Goal: Complete application form: Complete application form

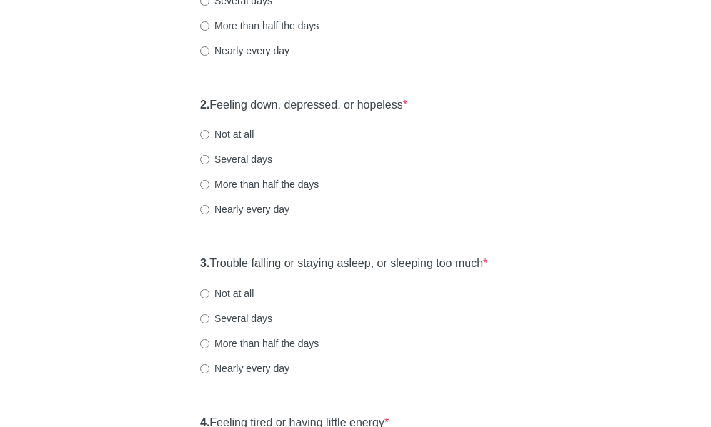
scroll to position [286, 0]
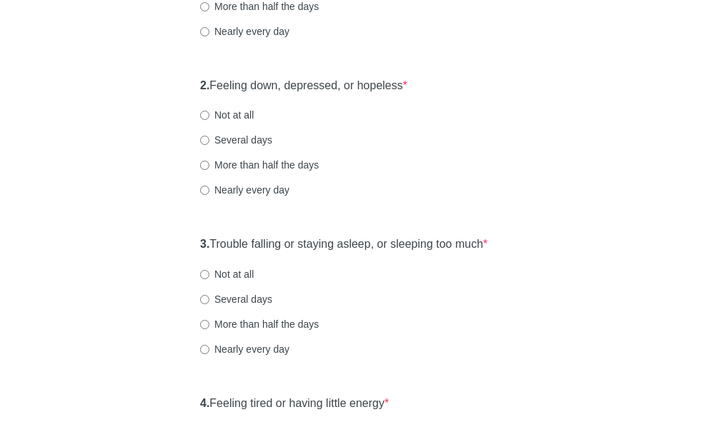
click at [230, 122] on label "Not at all" at bounding box center [227, 115] width 54 height 14
click at [209, 120] on input "Not at all" at bounding box center [204, 115] width 9 height 9
radio input "true"
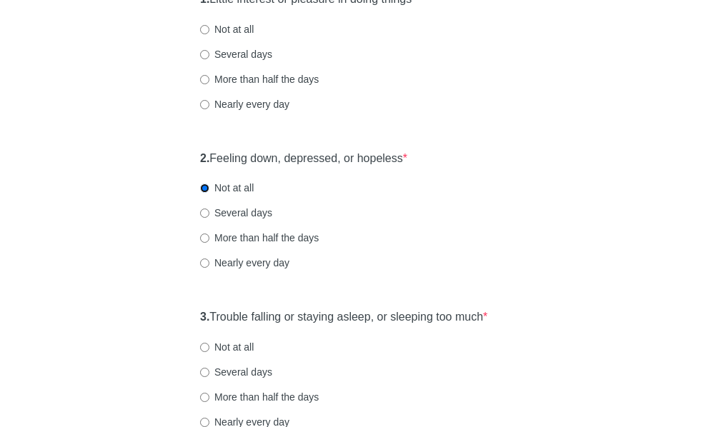
scroll to position [143, 0]
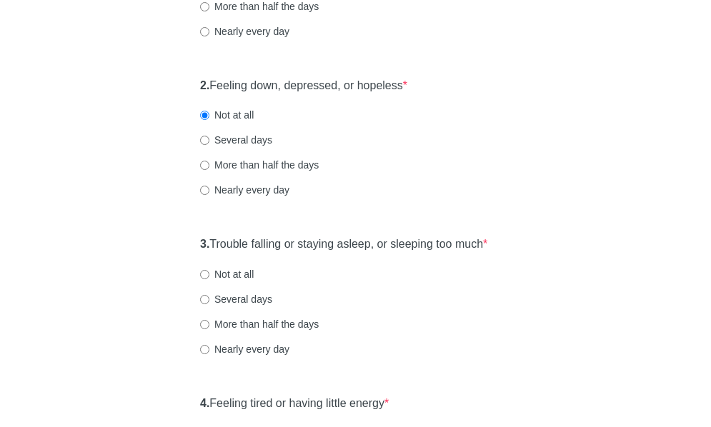
scroll to position [214, 0]
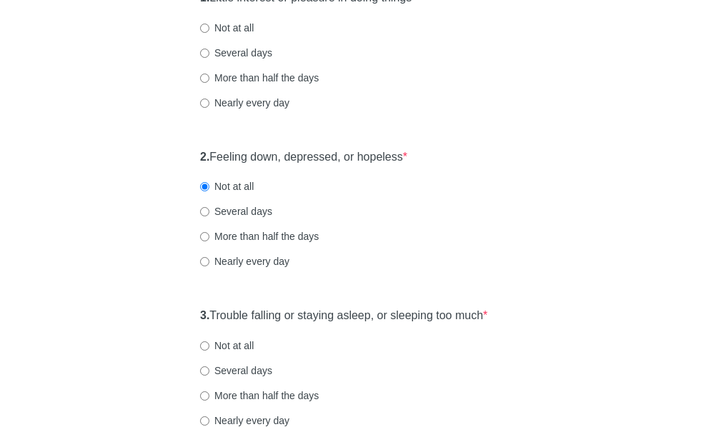
click at [214, 35] on label "Not at all" at bounding box center [227, 28] width 54 height 14
click at [209, 33] on input "Not at all" at bounding box center [204, 28] width 9 height 9
radio input "true"
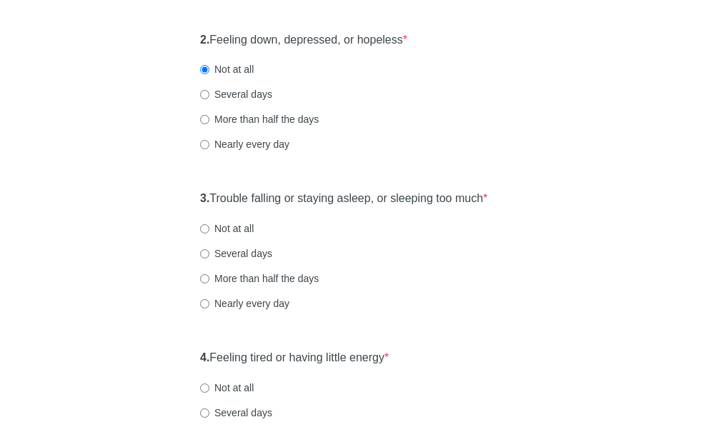
scroll to position [357, 0]
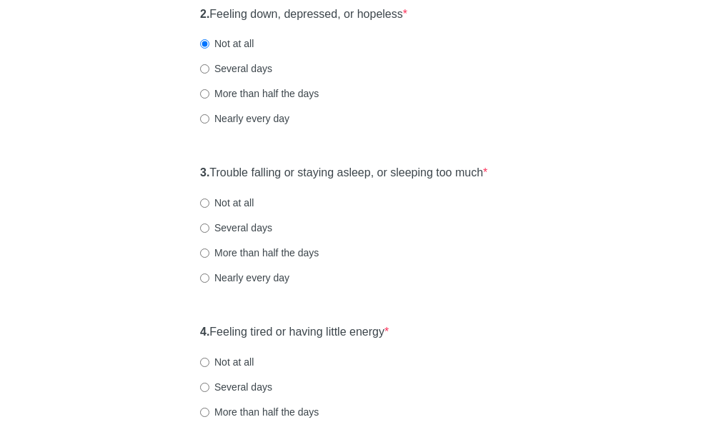
click at [224, 210] on label "Not at all" at bounding box center [227, 203] width 54 height 14
click at [209, 208] on input "Not at all" at bounding box center [204, 203] width 9 height 9
radio input "true"
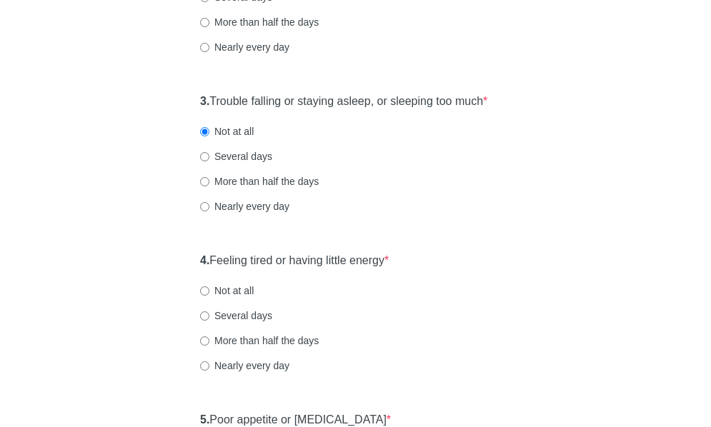
click at [473, 276] on div "4. Feeling tired or having little energy * Not at all Several days More than ha…" at bounding box center [355, 320] width 325 height 149
click at [242, 298] on label "Not at all" at bounding box center [227, 290] width 54 height 14
click at [209, 296] on input "Not at all" at bounding box center [204, 290] width 9 height 9
radio input "true"
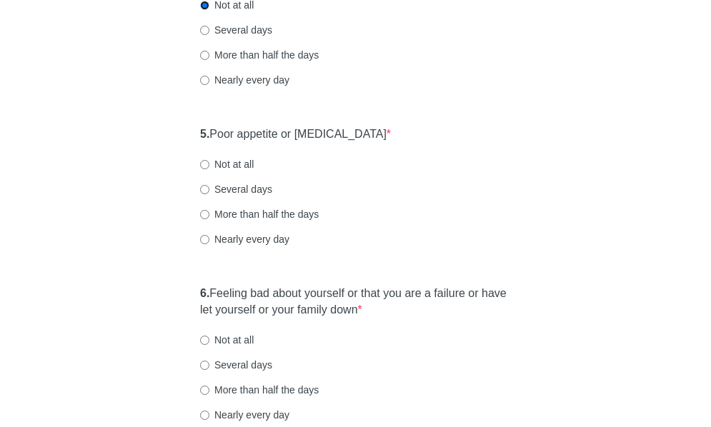
scroll to position [643, 0]
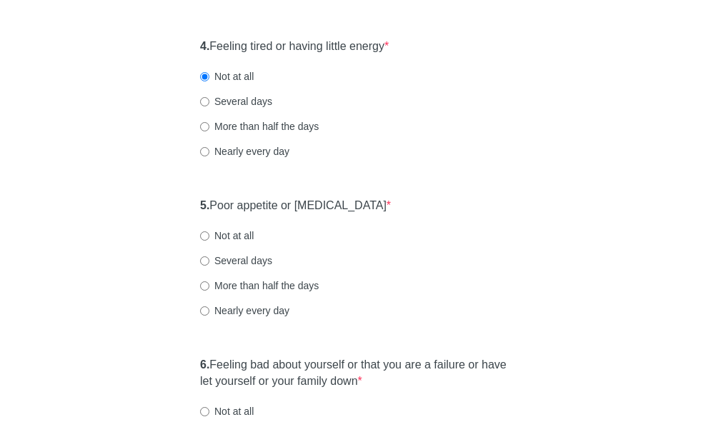
click at [231, 109] on label "Several days" at bounding box center [236, 101] width 72 height 14
click at [209, 106] on input "Several days" at bounding box center [204, 101] width 9 height 9
radio input "true"
click at [431, 268] on div "Several days" at bounding box center [355, 261] width 311 height 14
click at [224, 243] on label "Not at all" at bounding box center [227, 236] width 54 height 14
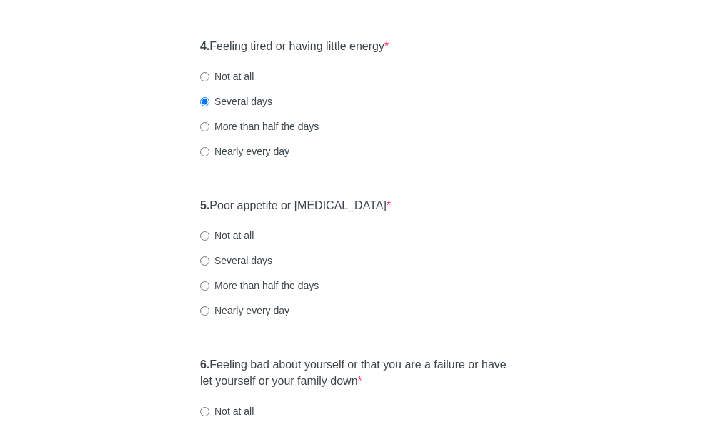
click at [209, 241] on input "Not at all" at bounding box center [204, 235] width 9 height 9
radio input "true"
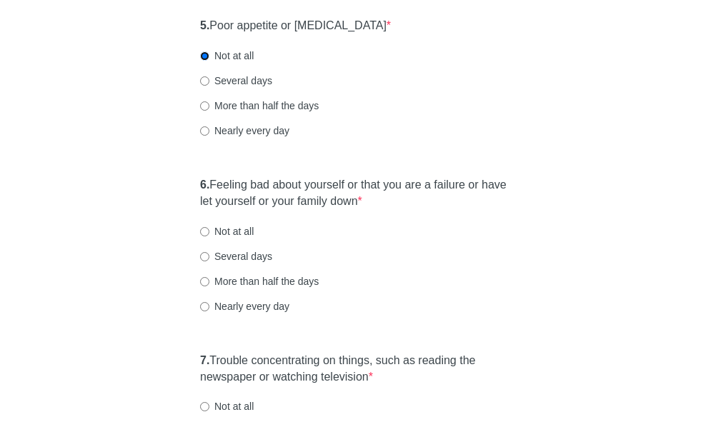
scroll to position [857, 0]
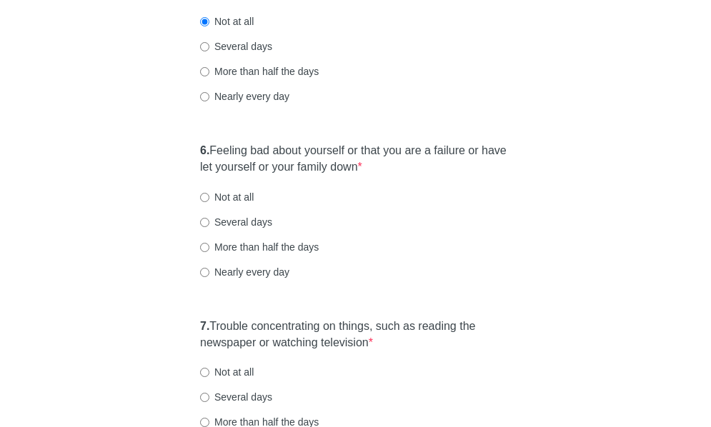
click at [239, 204] on label "Not at all" at bounding box center [227, 197] width 54 height 14
click at [209, 202] on input "Not at all" at bounding box center [204, 197] width 9 height 9
radio input "true"
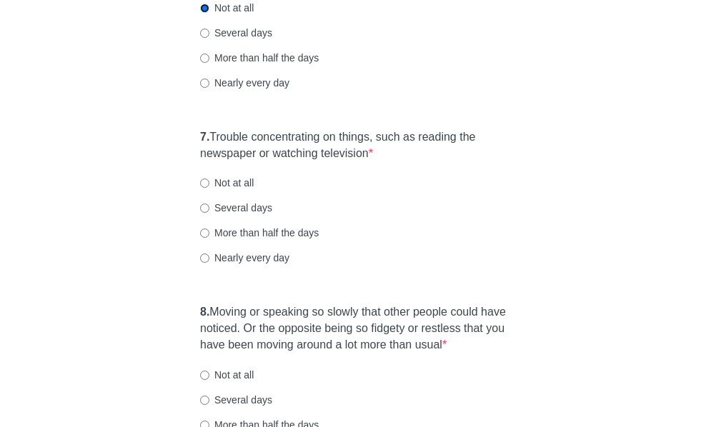
scroll to position [1071, 0]
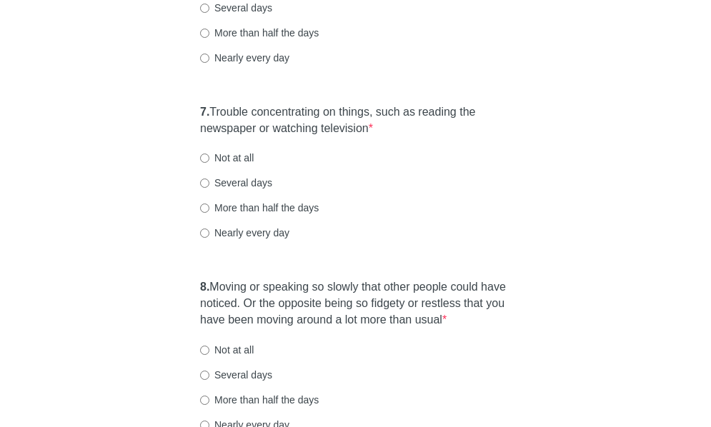
drag, startPoint x: 586, startPoint y: 221, endPoint x: 577, endPoint y: 219, distance: 9.5
click at [209, 165] on label "Not at all" at bounding box center [227, 158] width 54 height 14
click at [209, 163] on input "Not at all" at bounding box center [204, 158] width 9 height 9
radio input "true"
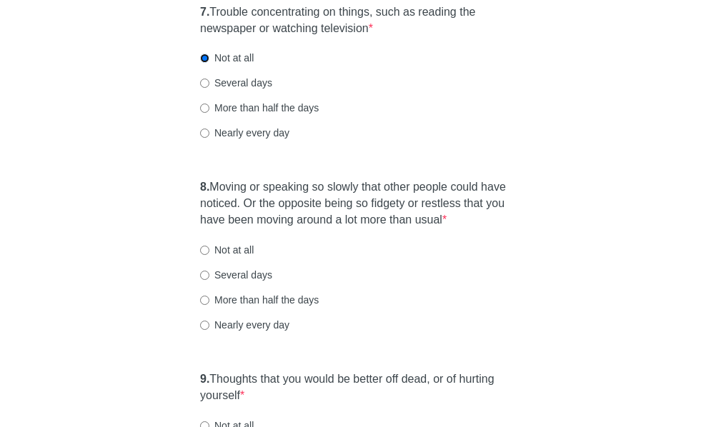
scroll to position [1214, 0]
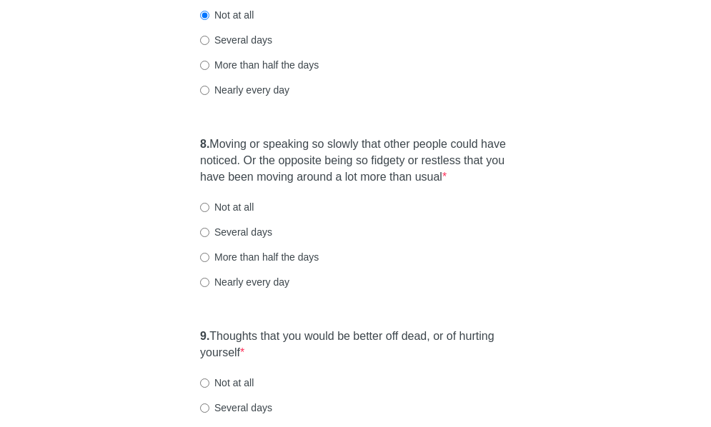
click at [254, 214] on label "Not at all" at bounding box center [227, 207] width 54 height 14
click at [209, 212] on input "Not at all" at bounding box center [204, 207] width 9 height 9
radio input "true"
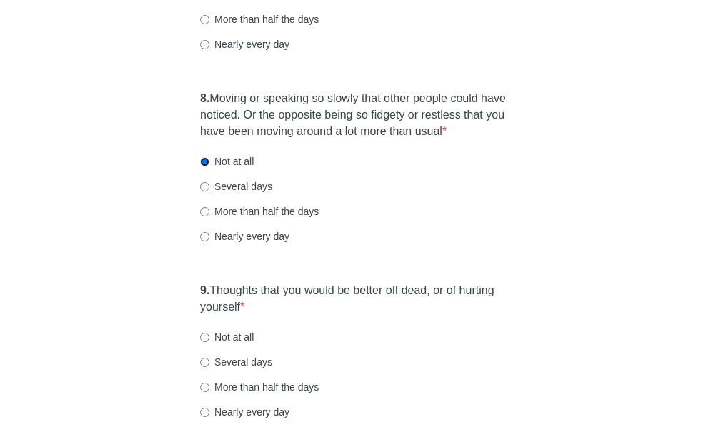
scroll to position [1285, 0]
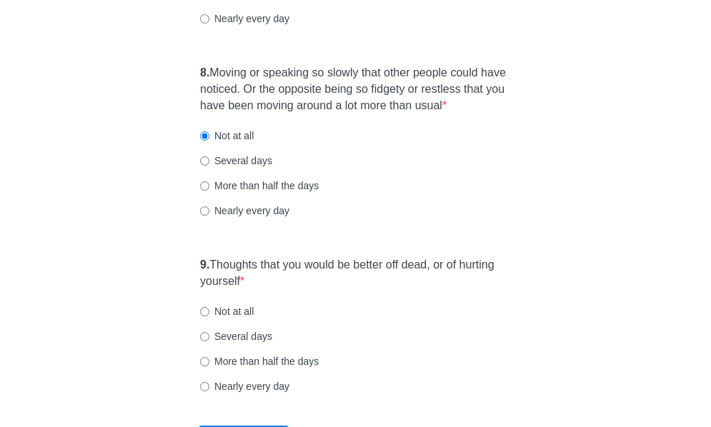
click at [256, 290] on label "9. Thoughts that you would be better off dead, or of hurting yourself *" at bounding box center [355, 273] width 311 height 33
click at [235, 318] on label "Not at all" at bounding box center [227, 311] width 54 height 14
click at [209, 316] on input "Not at all" at bounding box center [204, 311] width 9 height 9
radio input "true"
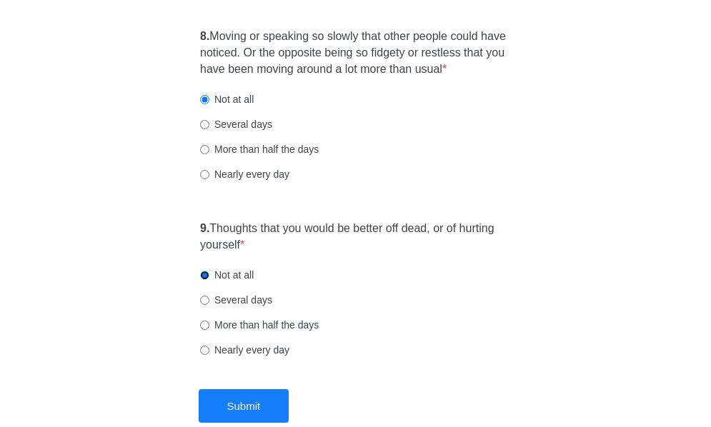
scroll to position [1432, 0]
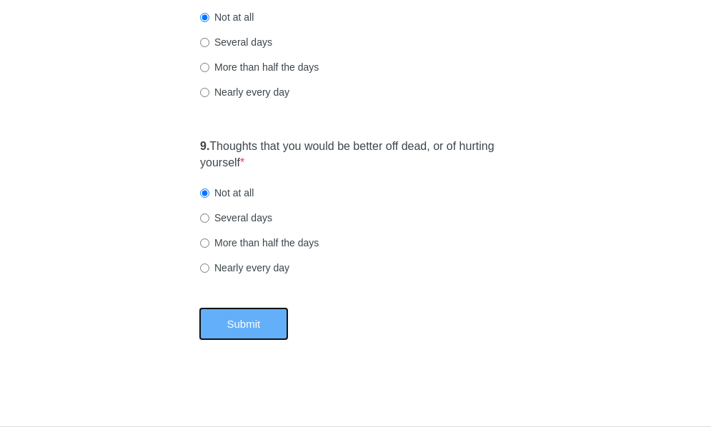
click at [264, 322] on button "Submit" at bounding box center [244, 324] width 91 height 34
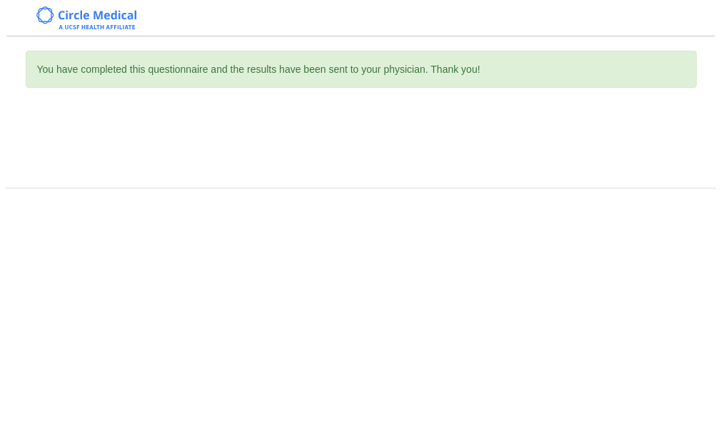
scroll to position [0, 0]
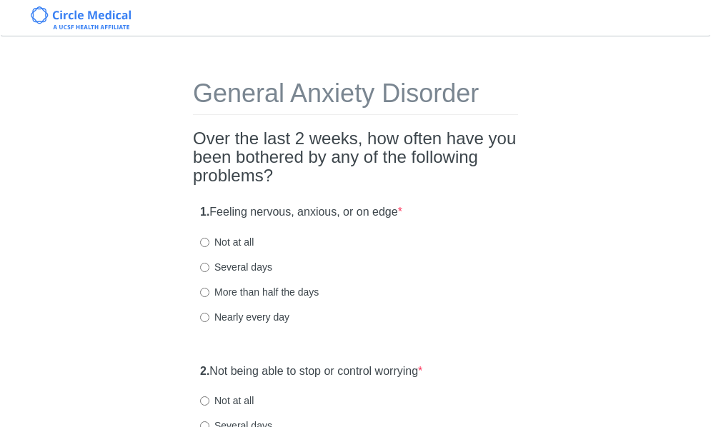
click at [240, 245] on label "Not at all" at bounding box center [227, 242] width 54 height 14
click at [209, 245] on input "Not at all" at bounding box center [204, 242] width 9 height 9
radio input "true"
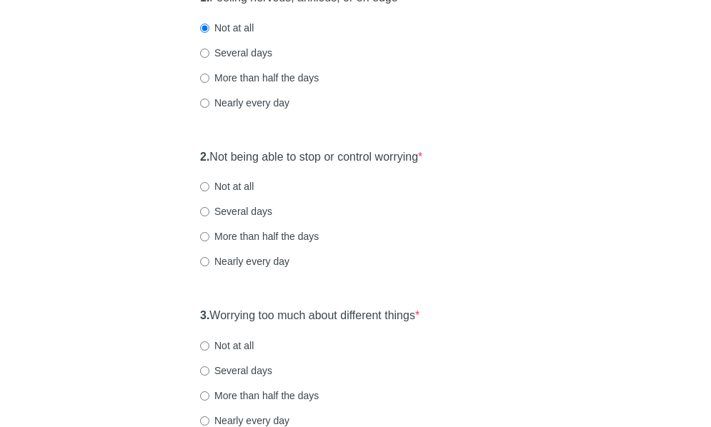
click at [246, 186] on label "Not at all" at bounding box center [227, 186] width 54 height 14
click at [209, 186] on input "Not at all" at bounding box center [204, 186] width 9 height 9
radio input "true"
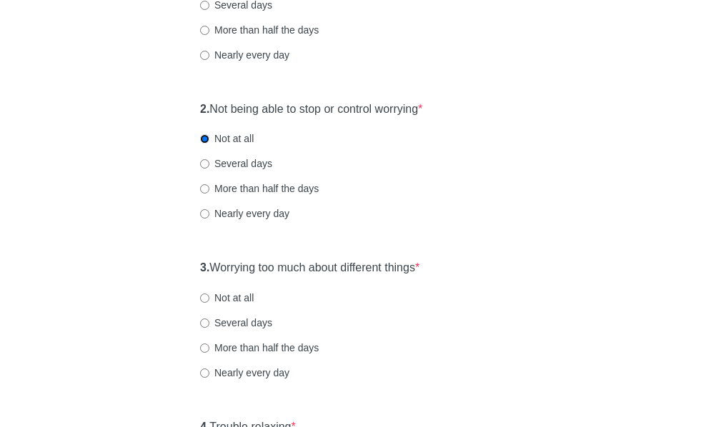
scroll to position [286, 0]
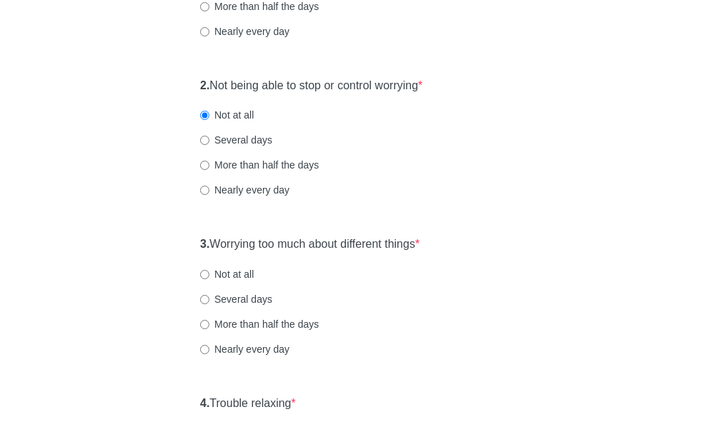
click at [227, 276] on label "Not at all" at bounding box center [227, 274] width 54 height 14
click at [209, 276] on input "Not at all" at bounding box center [204, 274] width 9 height 9
radio input "true"
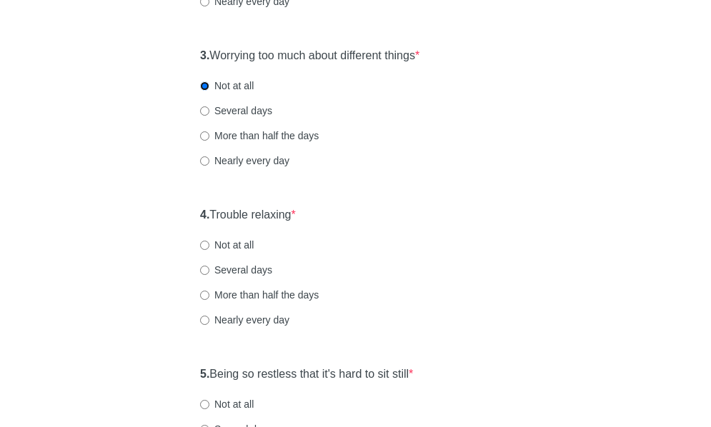
scroll to position [500, 0]
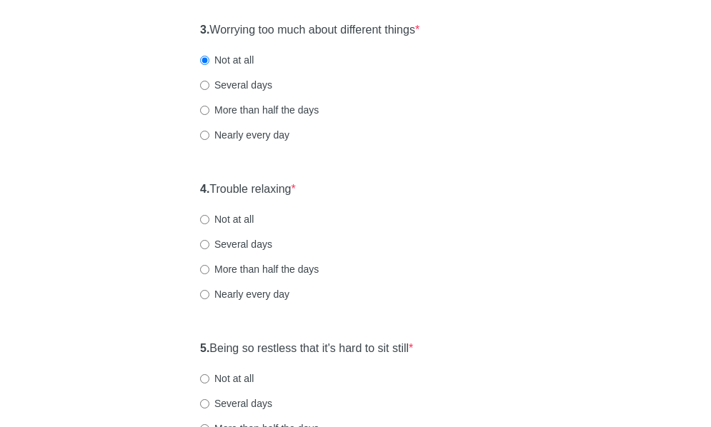
click at [231, 216] on label "Not at all" at bounding box center [227, 219] width 54 height 14
click at [209, 216] on input "Not at all" at bounding box center [204, 219] width 9 height 9
radio input "true"
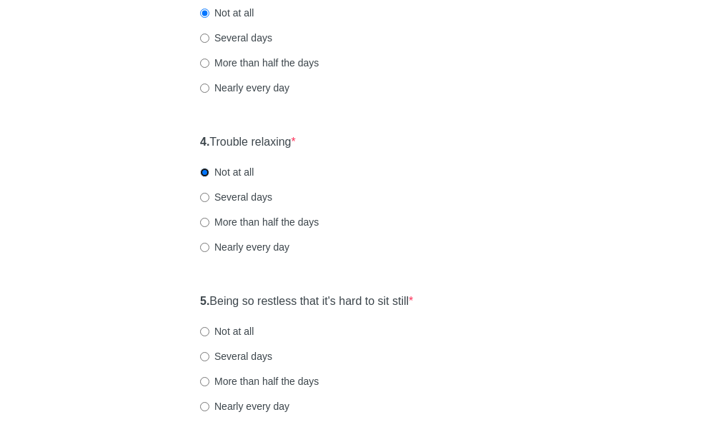
scroll to position [643, 0]
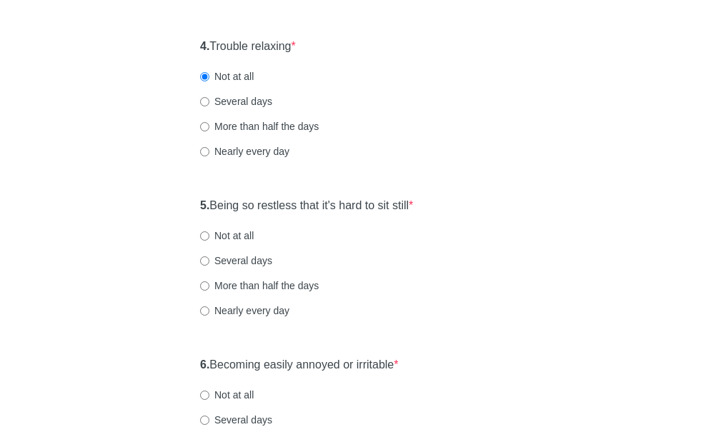
click at [236, 226] on div "5. Being so restless that it's hard to sit still * Not at all Several days More…" at bounding box center [355, 265] width 325 height 149
click at [235, 229] on label "Not at all" at bounding box center [227, 236] width 54 height 14
click at [209, 231] on input "Not at all" at bounding box center [204, 235] width 9 height 9
radio input "true"
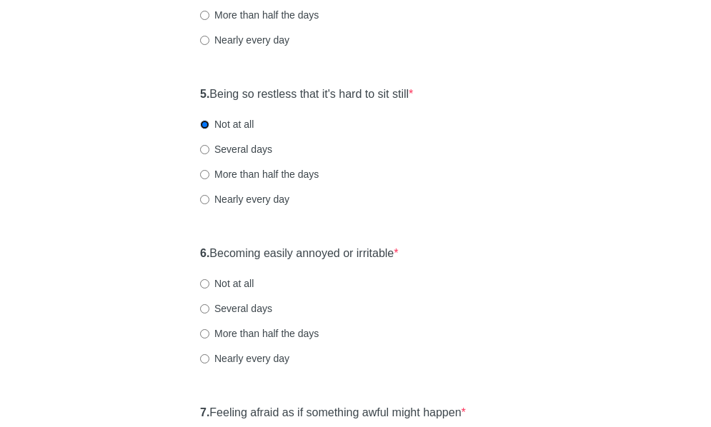
scroll to position [786, 0]
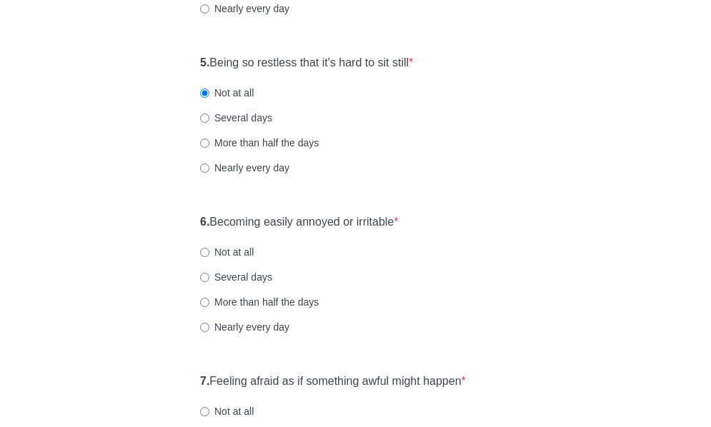
click at [231, 251] on label "Not at all" at bounding box center [227, 252] width 54 height 14
click at [209, 251] on input "Not at all" at bounding box center [204, 252] width 9 height 9
radio input "true"
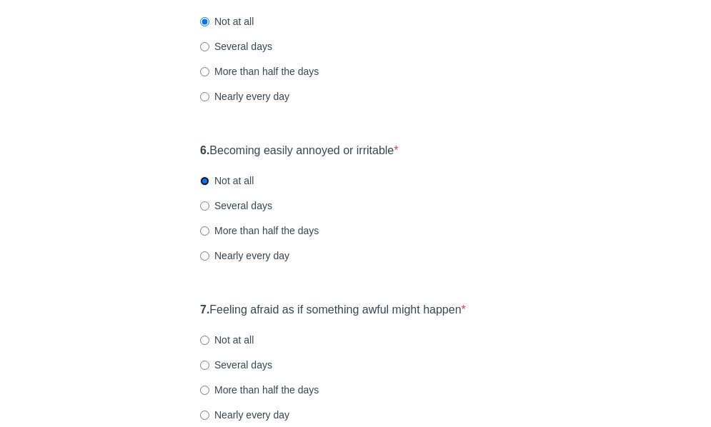
scroll to position [928, 0]
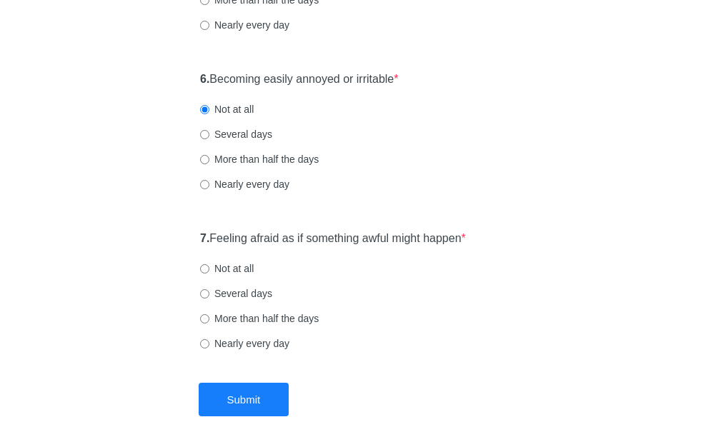
click at [237, 266] on label "Not at all" at bounding box center [227, 268] width 54 height 14
click at [209, 266] on input "Not at all" at bounding box center [204, 268] width 9 height 9
radio input "true"
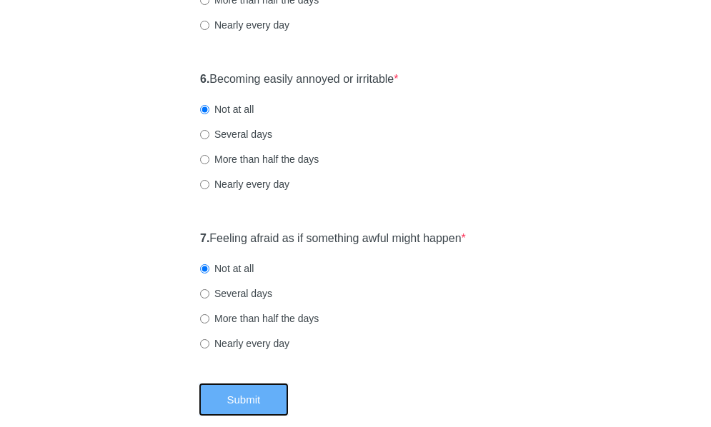
click at [226, 398] on button "Submit" at bounding box center [244, 400] width 91 height 34
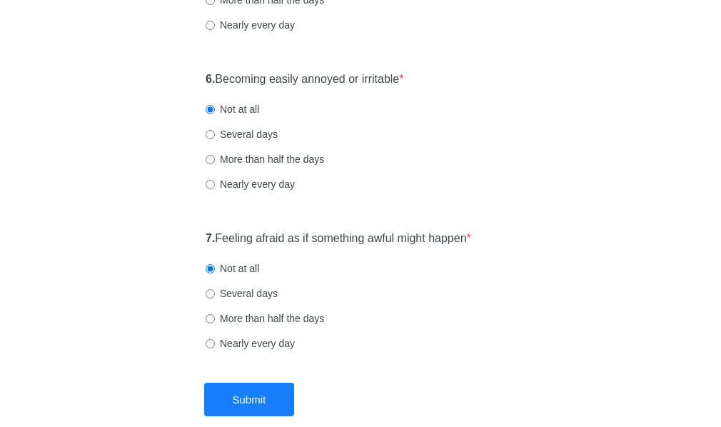
scroll to position [0, 0]
